Goal: Transaction & Acquisition: Purchase product/service

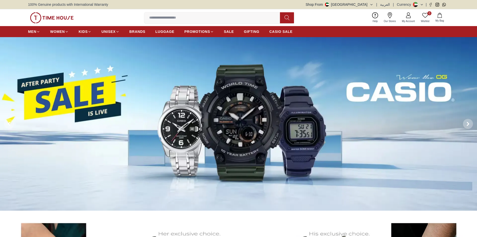
click at [237, 119] on img at bounding box center [238, 124] width 477 height 174
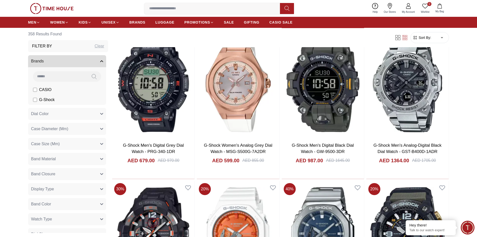
scroll to position [576, 0]
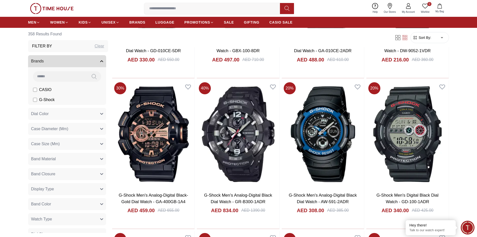
scroll to position [978, 0]
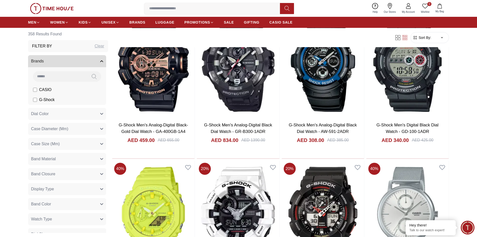
click at [66, 60] on button "Brands" at bounding box center [67, 61] width 78 height 12
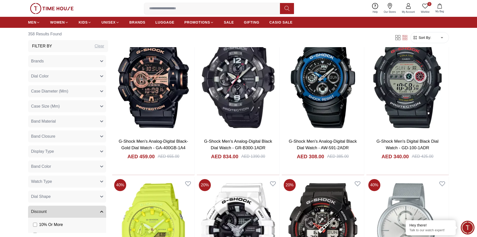
scroll to position [952, 0]
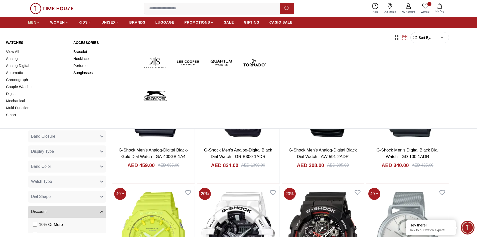
click at [37, 19] on link "MEN" at bounding box center [34, 22] width 12 height 9
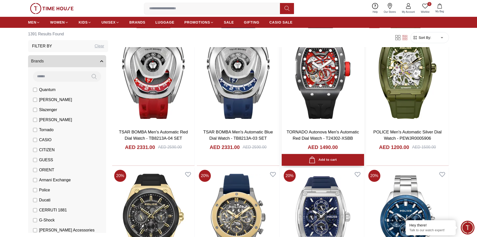
scroll to position [175, 0]
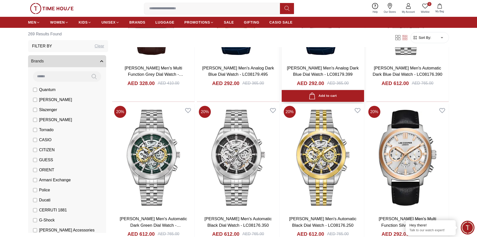
scroll to position [627, 0]
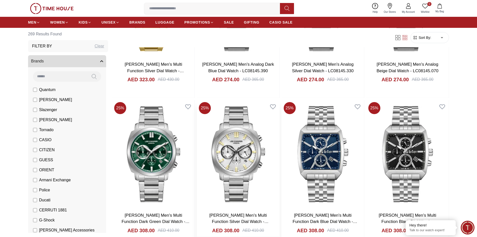
scroll to position [401, 0]
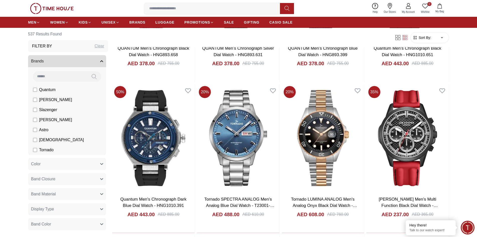
click at [71, 75] on input at bounding box center [60, 76] width 54 height 10
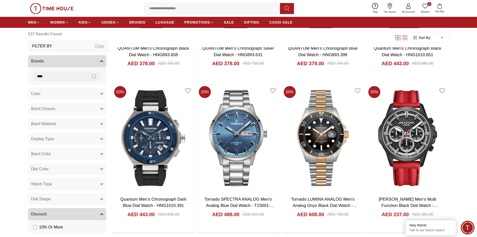
type input "****"
click at [89, 73] on button at bounding box center [94, 76] width 14 height 11
click at [92, 78] on icon at bounding box center [94, 77] width 5 height 6
click at [50, 125] on span "Band Material" at bounding box center [43, 124] width 25 height 6
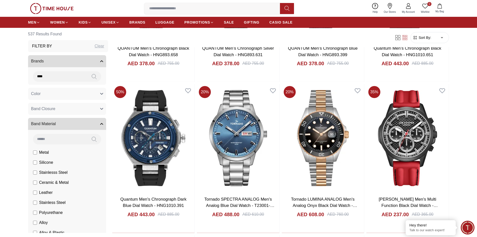
click at [50, 125] on span "Band Material" at bounding box center [43, 124] width 25 height 6
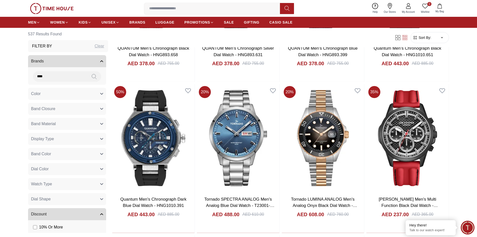
click at [63, 43] on div "Filter By Clear" at bounding box center [68, 46] width 80 height 12
click at [43, 44] on h3 "Filter By" at bounding box center [42, 46] width 20 height 6
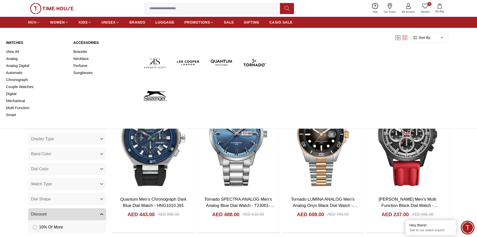
click at [33, 22] on span "MEN" at bounding box center [32, 22] width 8 height 5
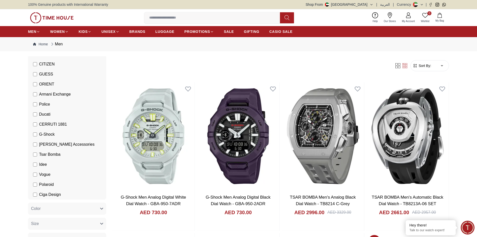
scroll to position [125, 0]
